Goal: Transaction & Acquisition: Purchase product/service

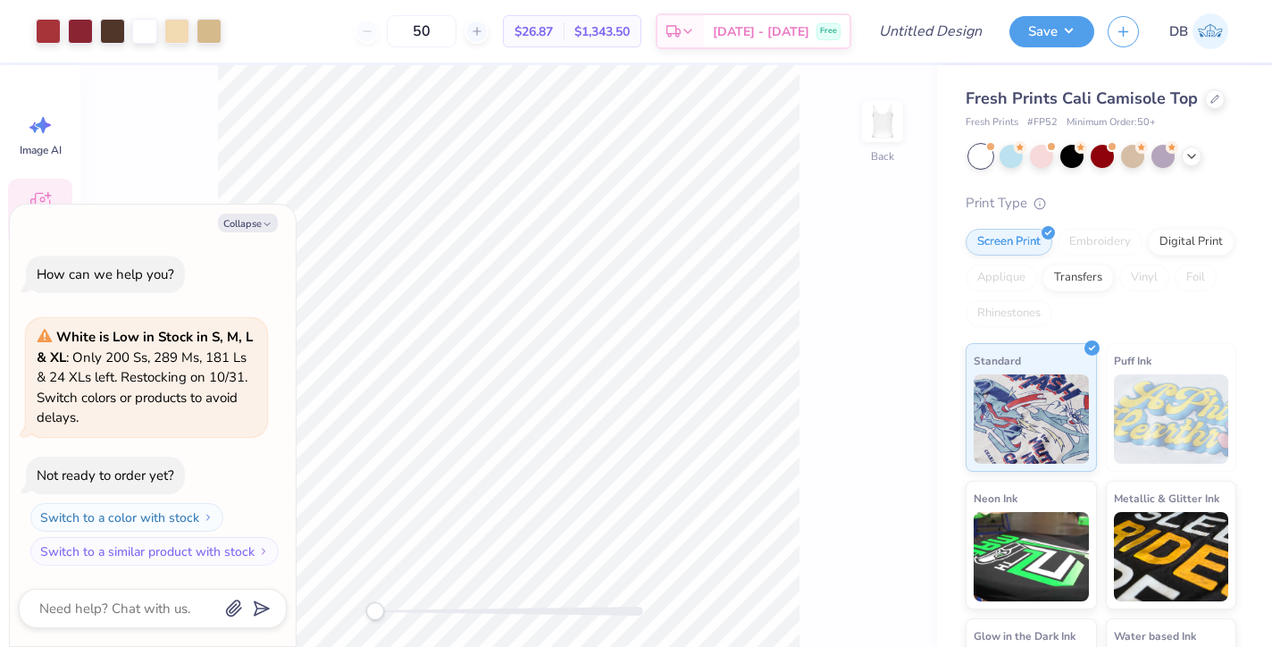
click at [29, 204] on icon at bounding box center [40, 202] width 27 height 27
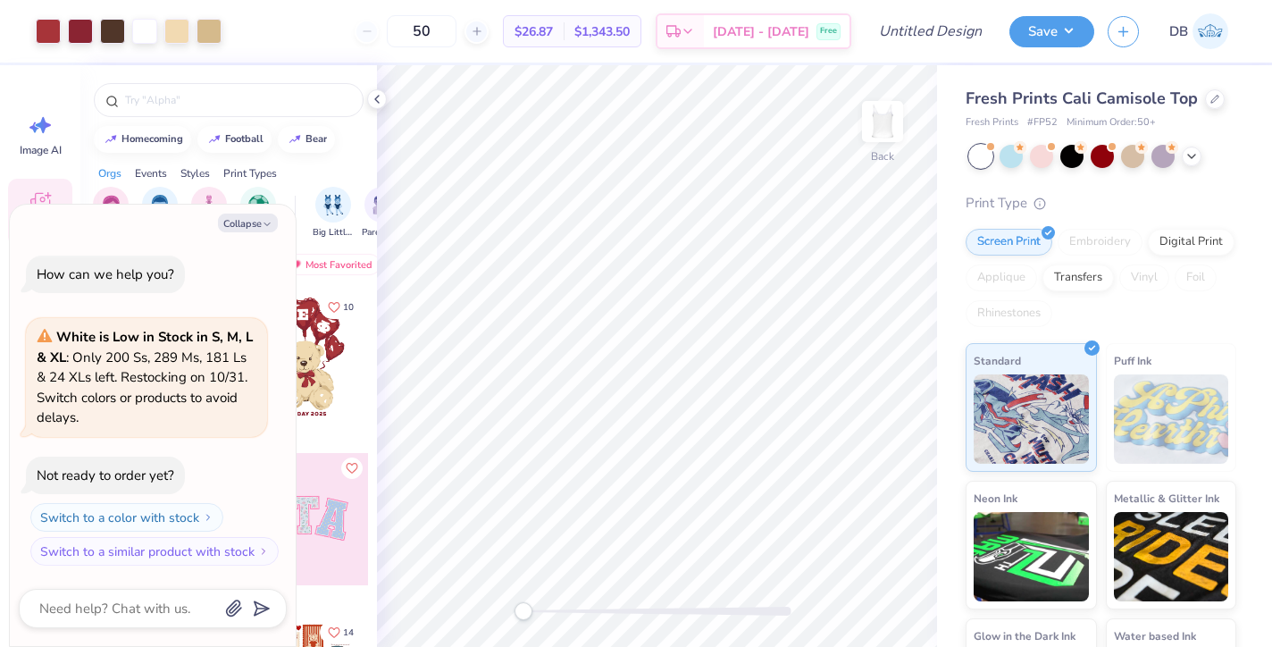
click at [256, 237] on div "Collapse How can we help you? White is Low in Stock in S, M, L & XL : Only 200 …" at bounding box center [153, 426] width 286 height 442
click at [256, 232] on button "Collapse" at bounding box center [248, 223] width 60 height 19
type textarea "x"
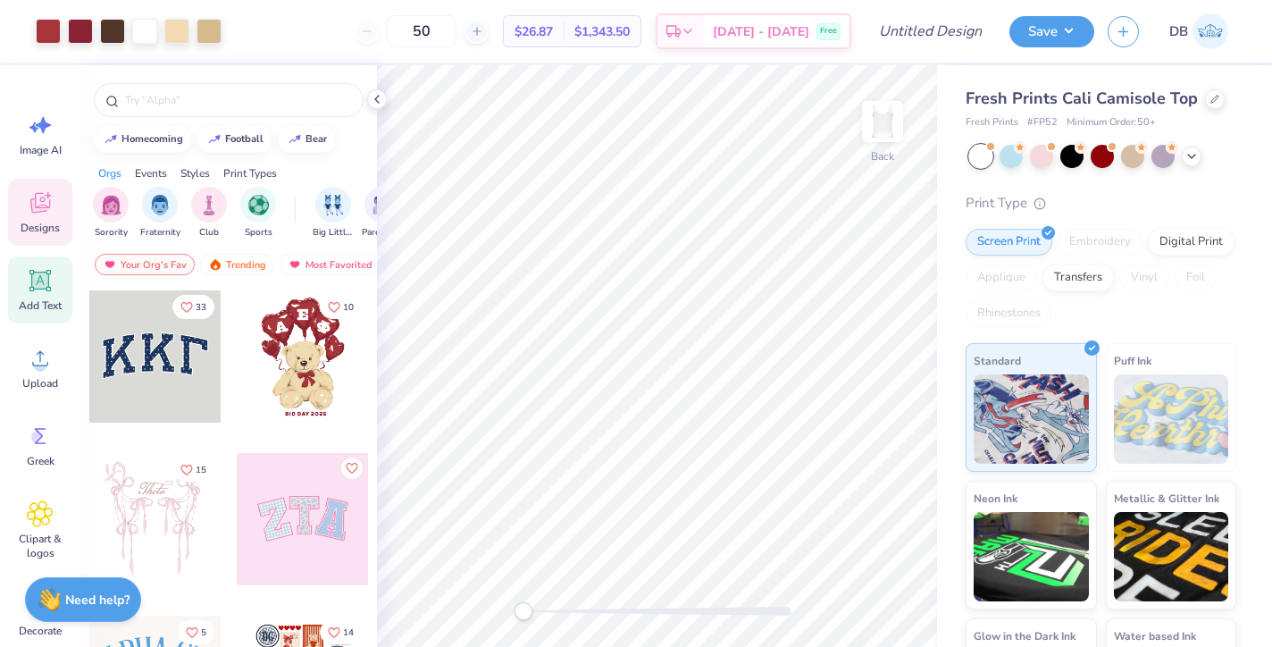
click at [34, 304] on span "Add Text" at bounding box center [40, 305] width 43 height 14
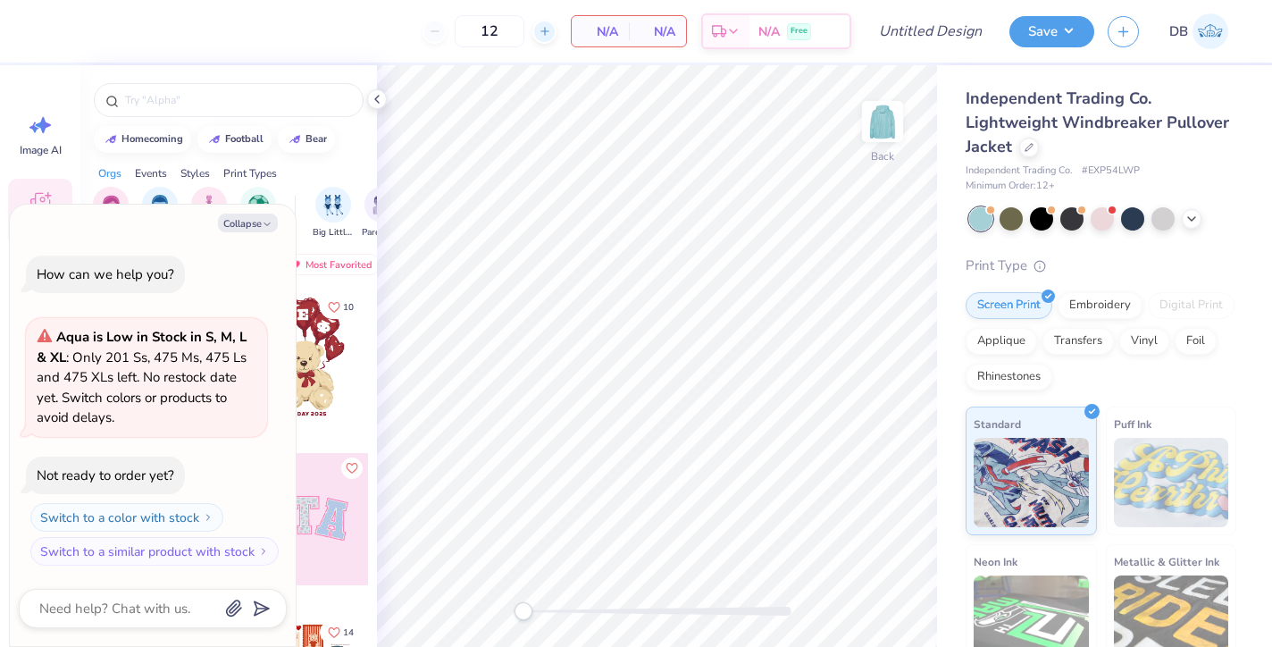
click at [547, 37] on icon at bounding box center [545, 31] width 13 height 13
type input "13"
type textarea "x"
click at [545, 39] on div at bounding box center [544, 32] width 24 height 24
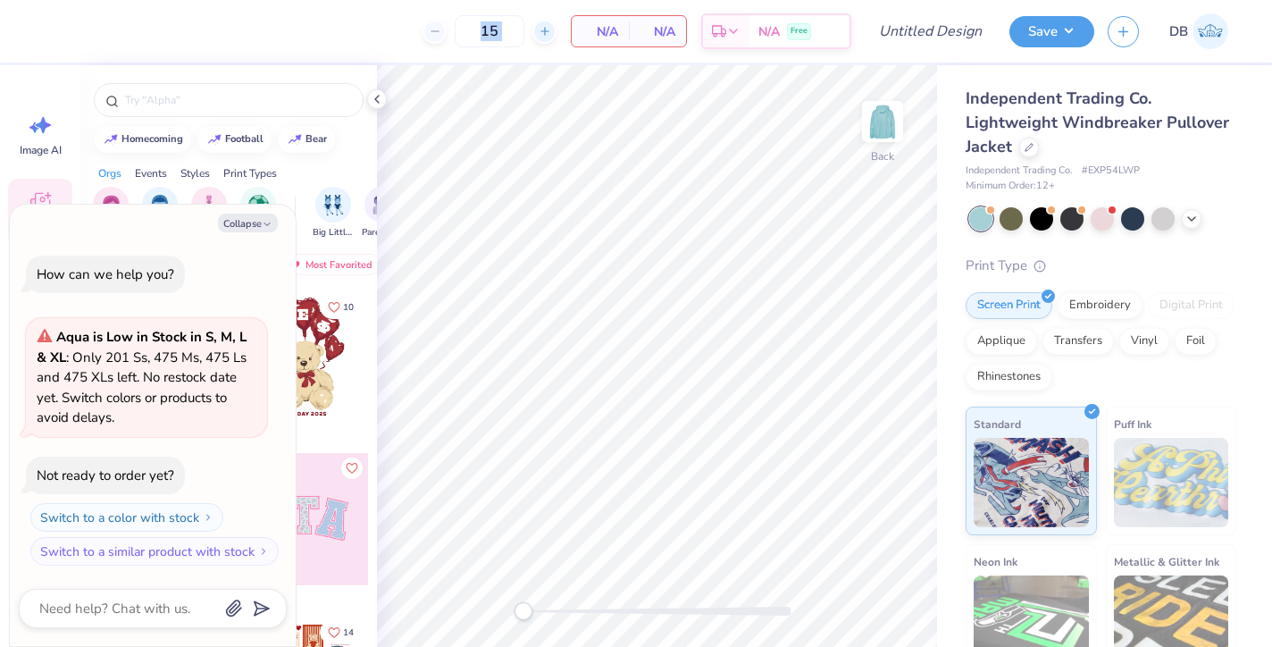
click at [545, 39] on div at bounding box center [544, 32] width 24 height 24
type input "19"
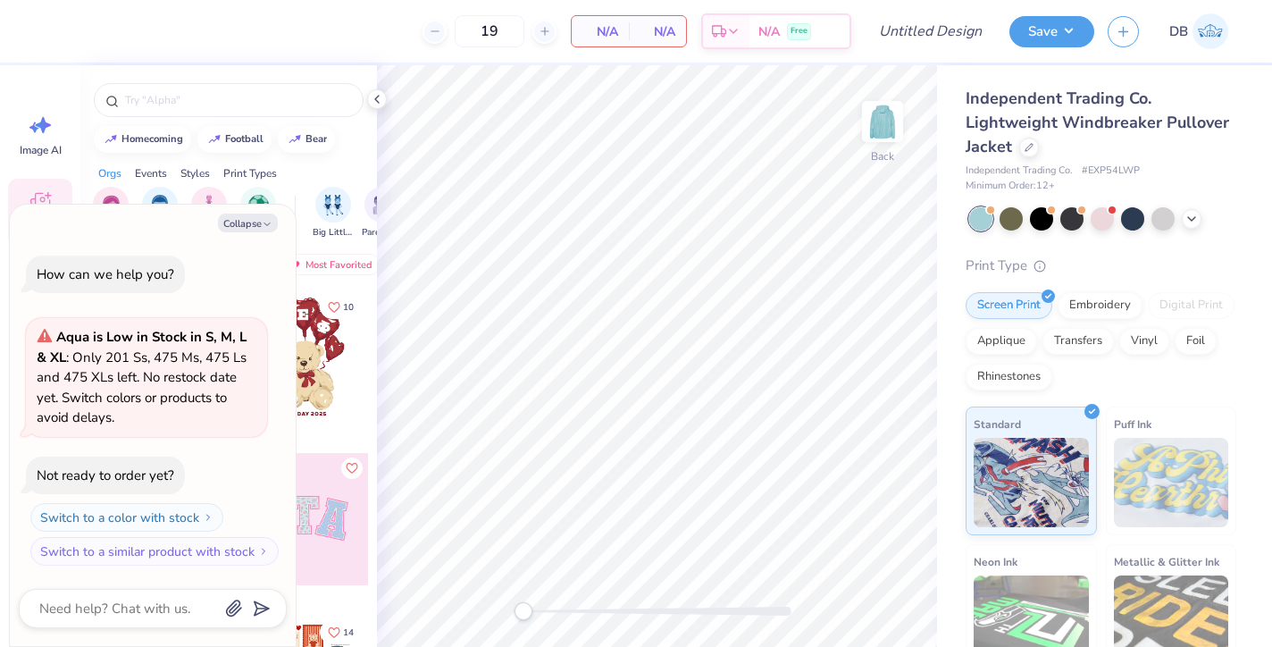
click at [250, 237] on div "Collapse How can we help you? Aqua is Low in Stock in S, M, L & XL : Only 201 S…" at bounding box center [153, 426] width 286 height 442
click at [253, 223] on button "Collapse" at bounding box center [248, 223] width 60 height 19
type textarea "x"
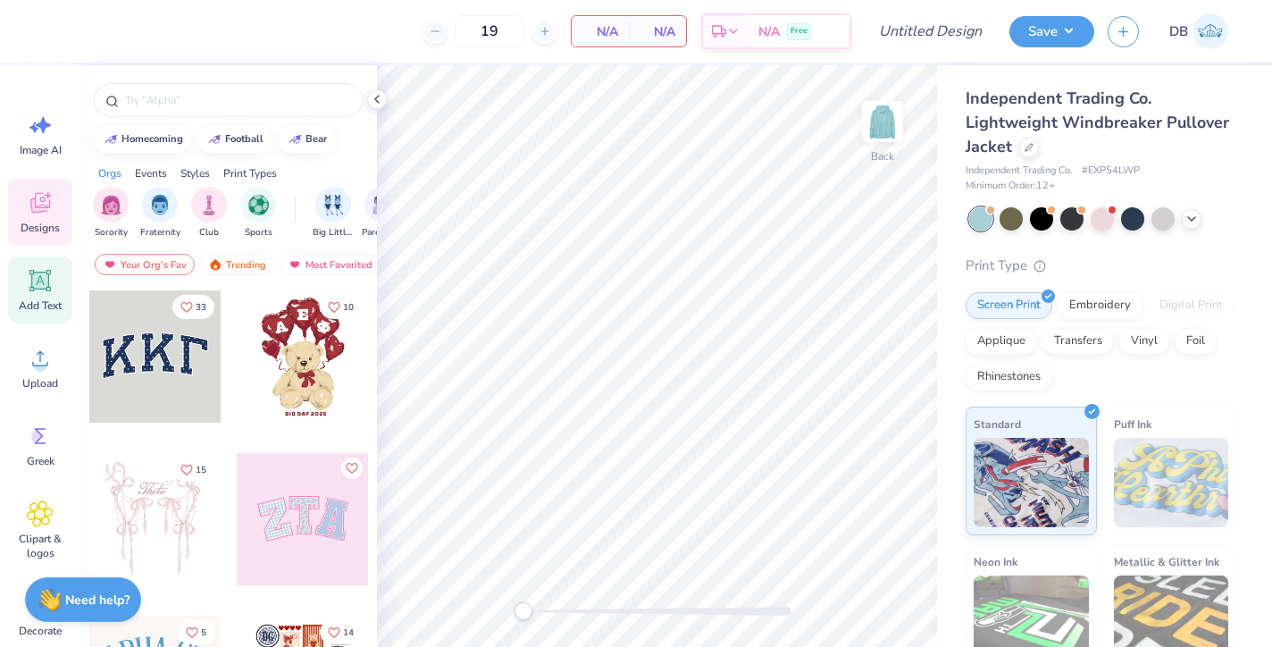
click at [31, 293] on icon at bounding box center [40, 280] width 27 height 27
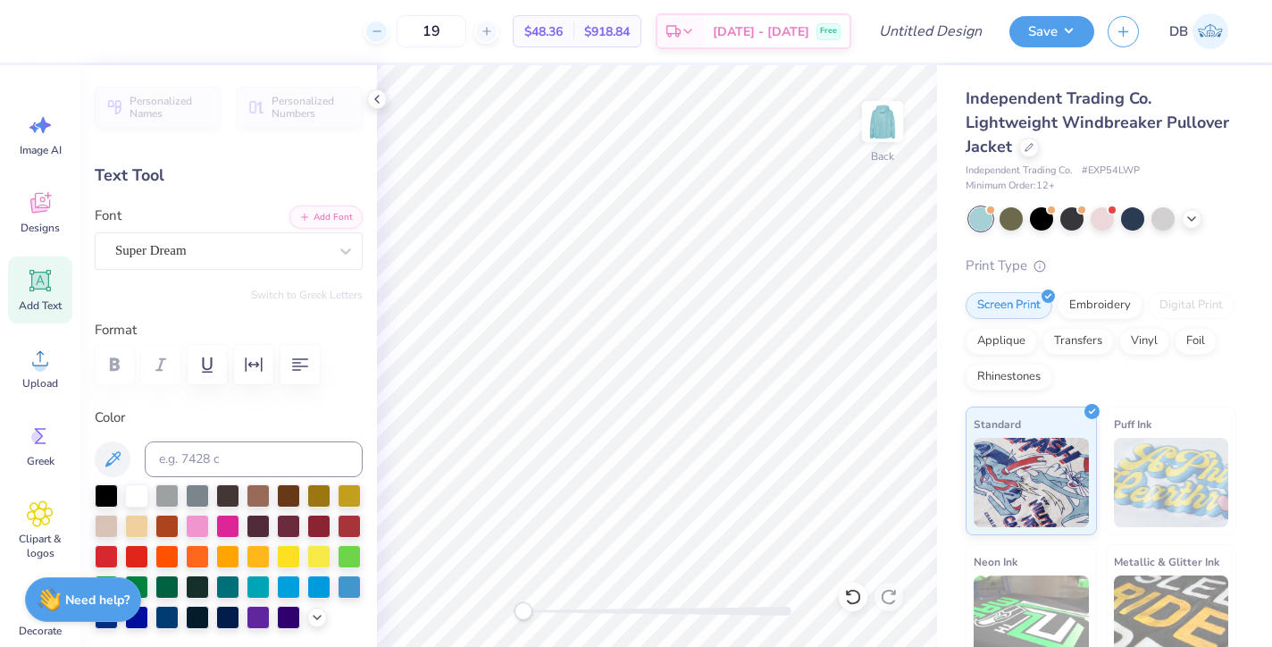
click at [383, 35] on icon at bounding box center [377, 31] width 13 height 13
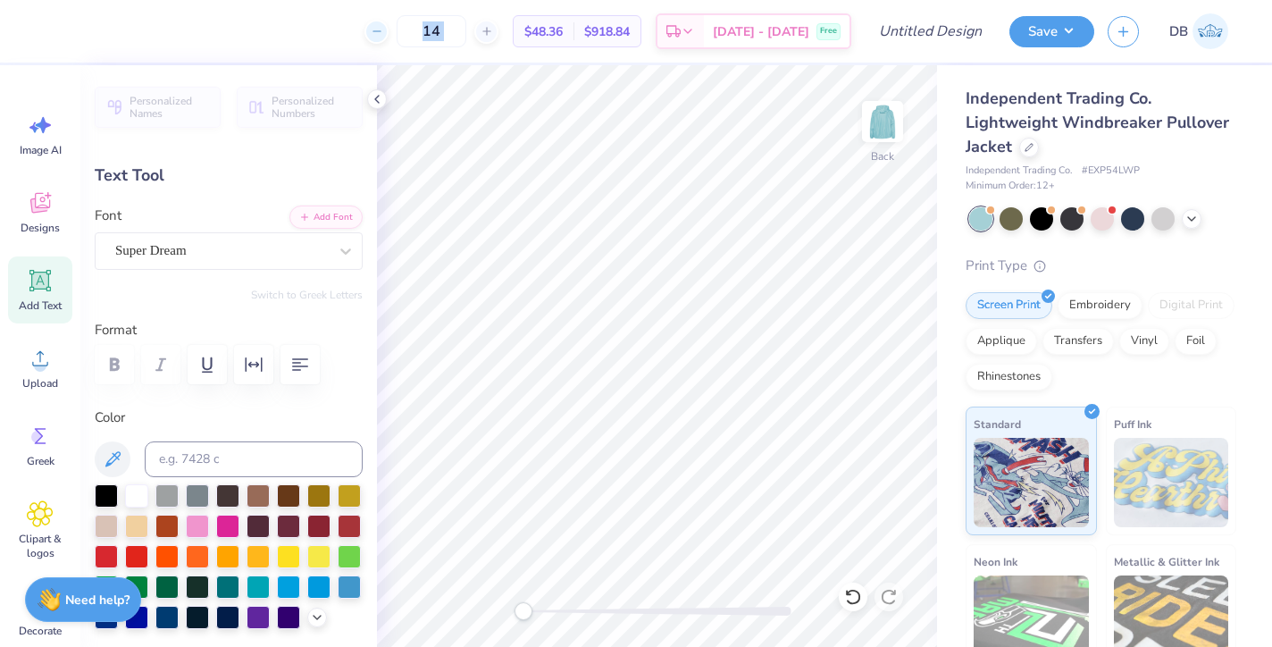
click at [383, 35] on icon at bounding box center [377, 31] width 13 height 13
type input "12"
click at [331, 31] on div "12 $51.20 Per Item $614.40 Total Est. Delivery Oct 9 - 12 Free" at bounding box center [450, 31] width 802 height 63
click at [1031, 41] on button "Save" at bounding box center [1051, 28] width 85 height 31
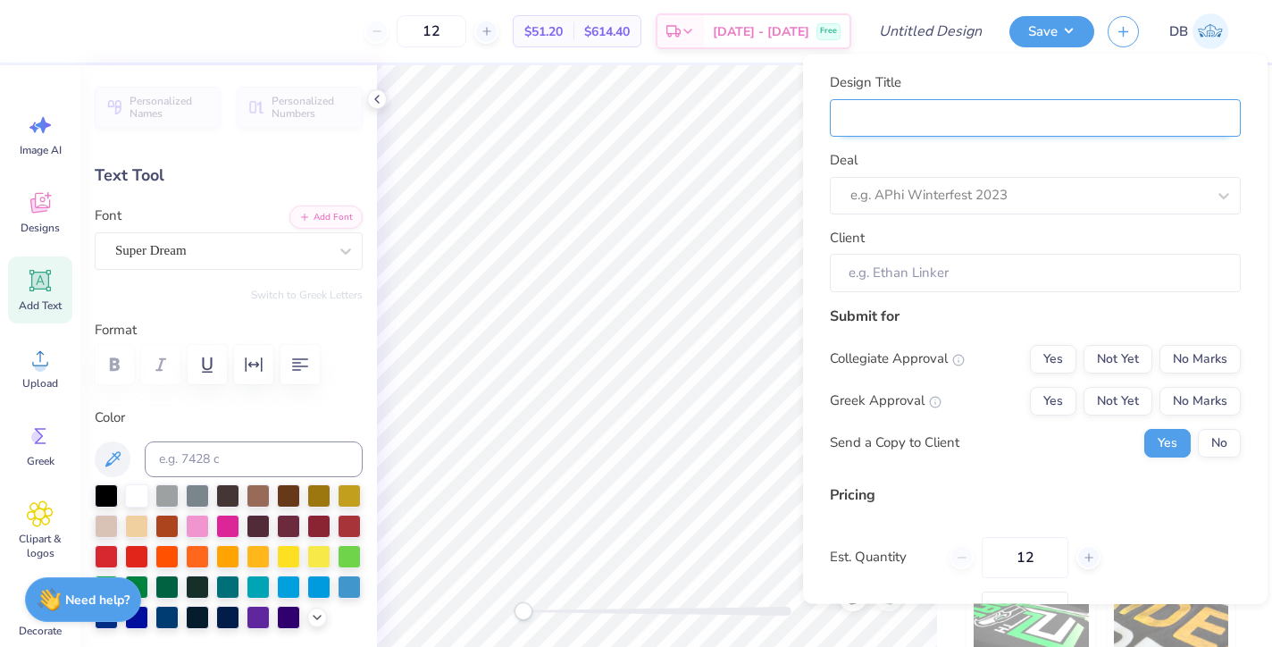
click at [959, 121] on input "Design Title" at bounding box center [1035, 117] width 411 height 38
type input "j"
type input "jp"
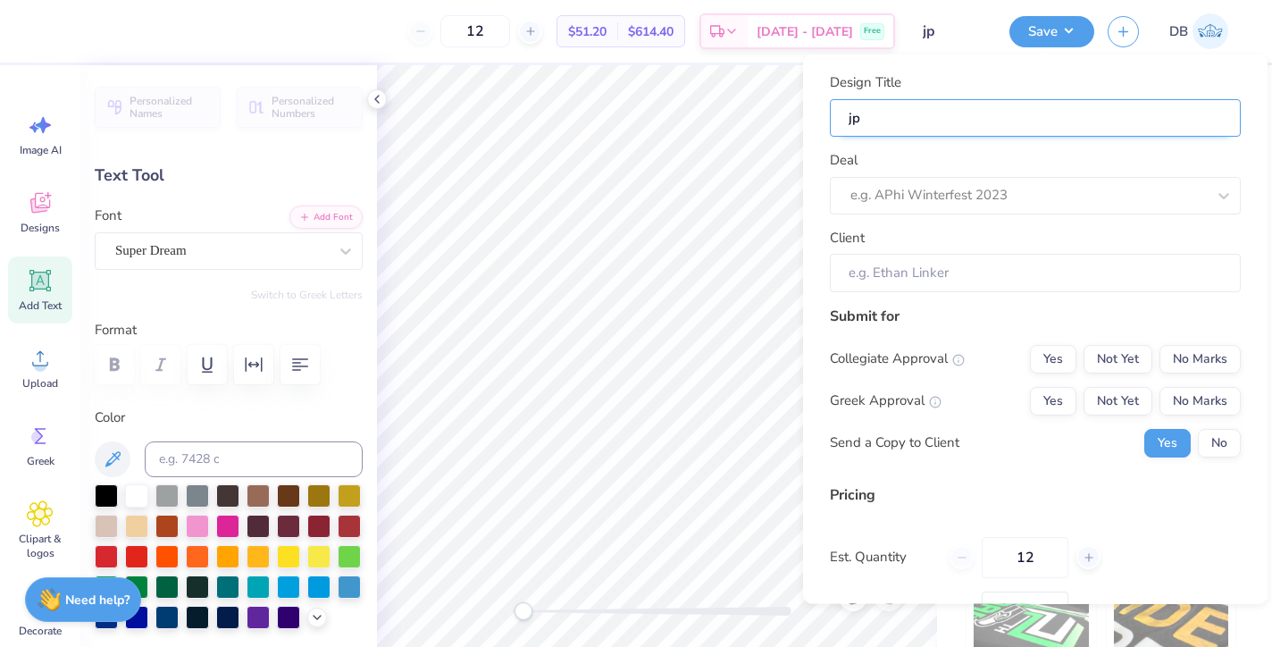
type input "jps"
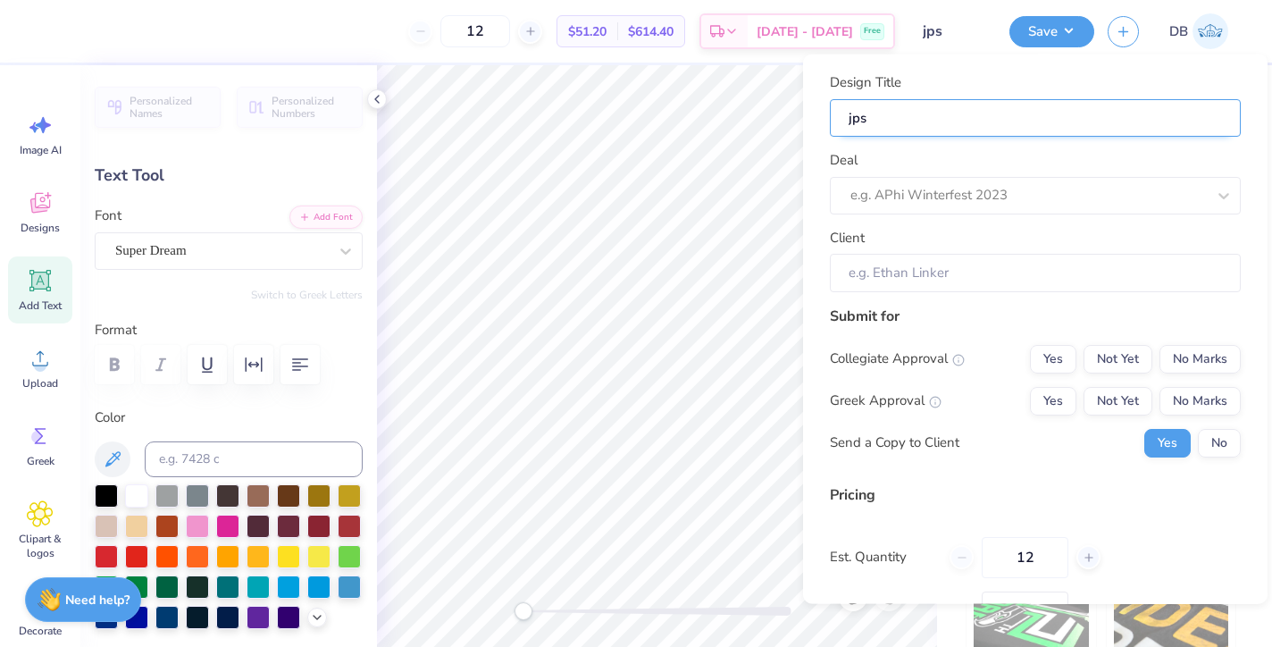
type input "jps"
type input "jp"
type input "j"
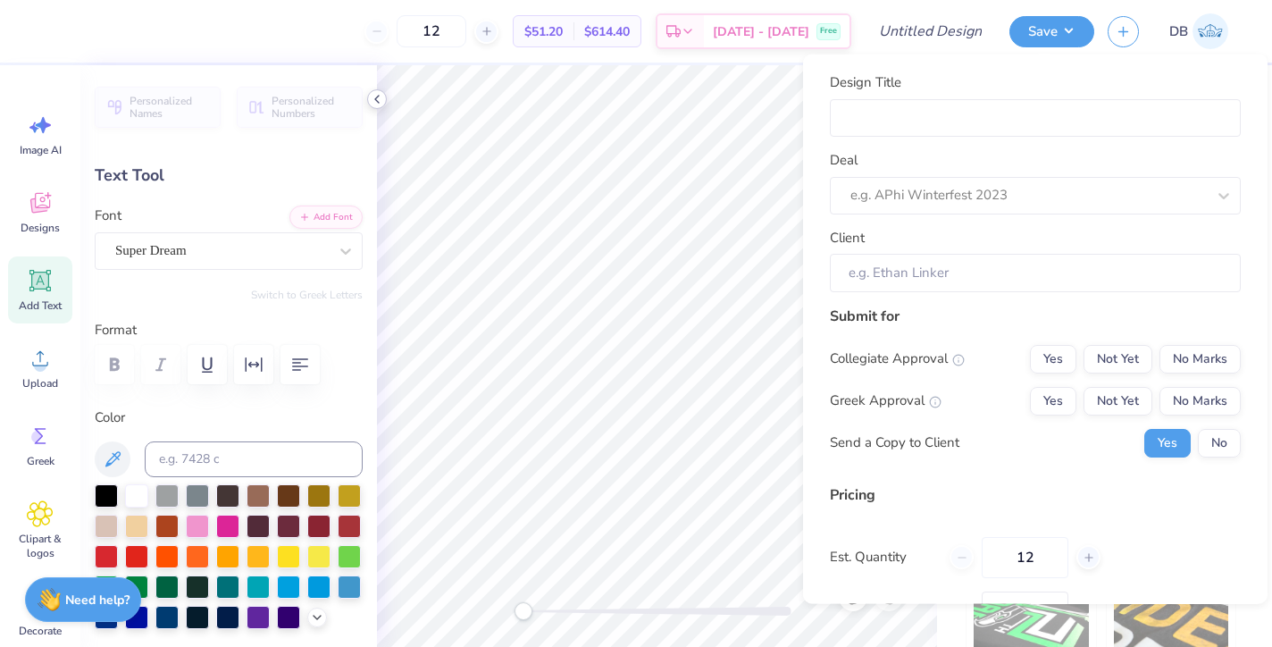
click at [382, 100] on icon at bounding box center [377, 99] width 14 height 14
